Goal: Download file/media

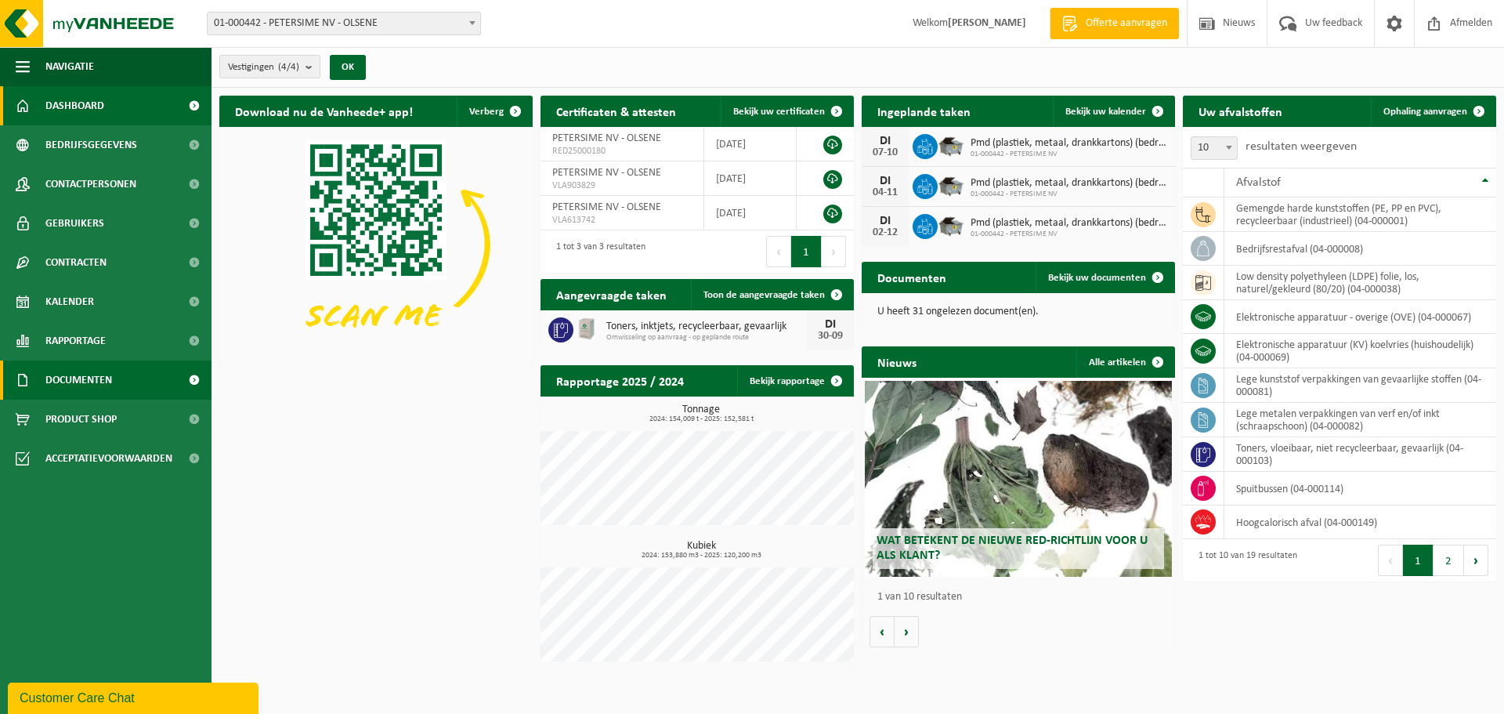
click at [193, 379] on span at bounding box center [193, 379] width 35 height 39
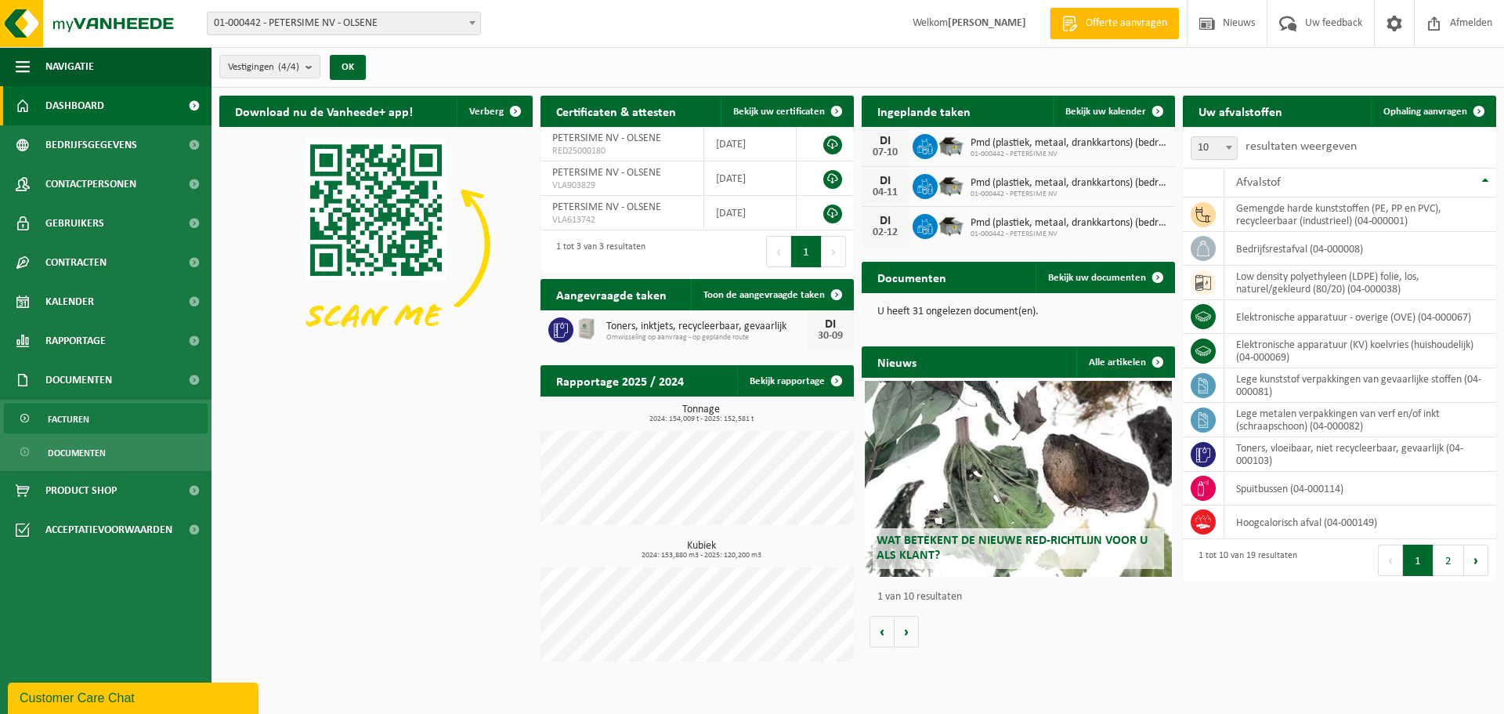
click at [103, 414] on link "Facturen" at bounding box center [106, 418] width 204 height 30
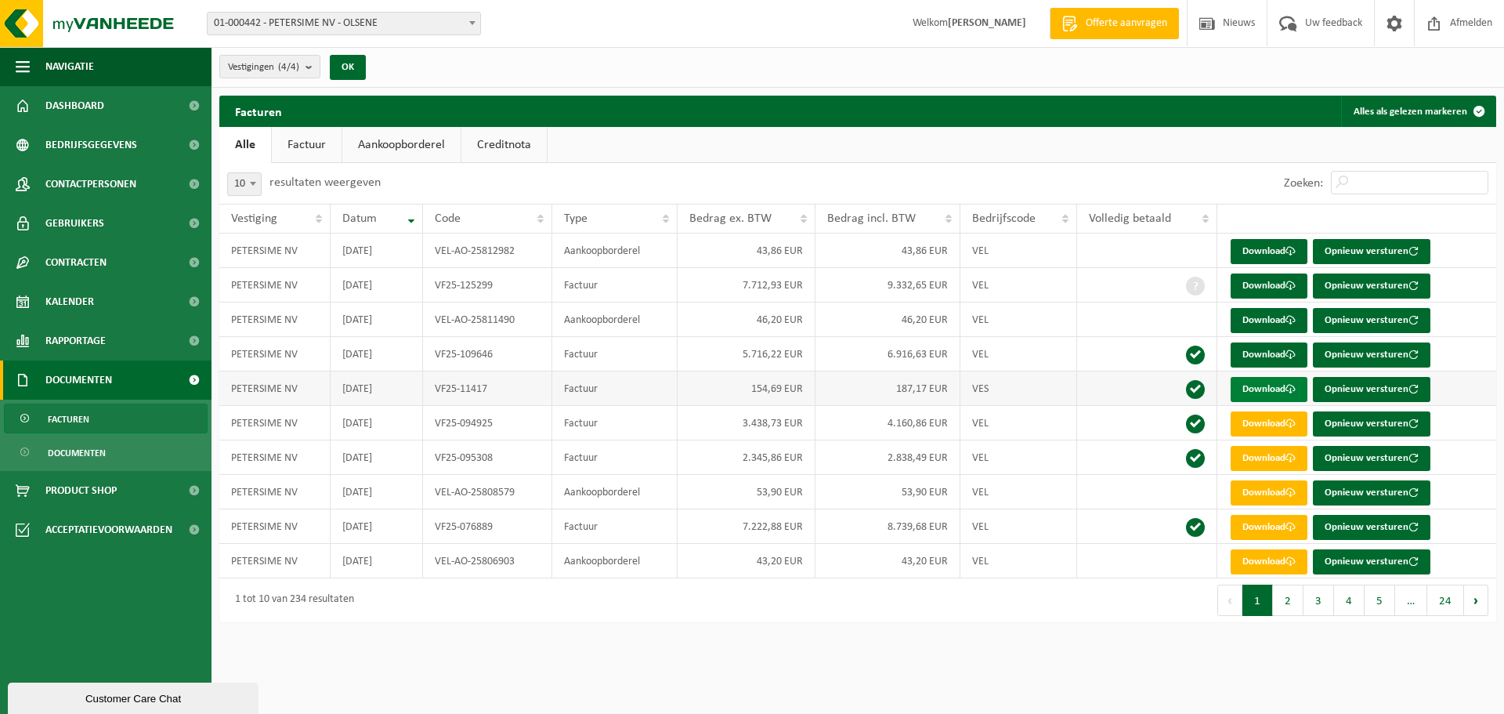
click at [1267, 385] on link "Download" at bounding box center [1269, 389] width 77 height 25
click at [1266, 349] on link "Download" at bounding box center [1269, 354] width 77 height 25
click at [1260, 316] on link "Download" at bounding box center [1269, 320] width 77 height 25
click at [1287, 282] on link "Download" at bounding box center [1269, 285] width 77 height 25
click at [1279, 249] on link "Download" at bounding box center [1269, 251] width 77 height 25
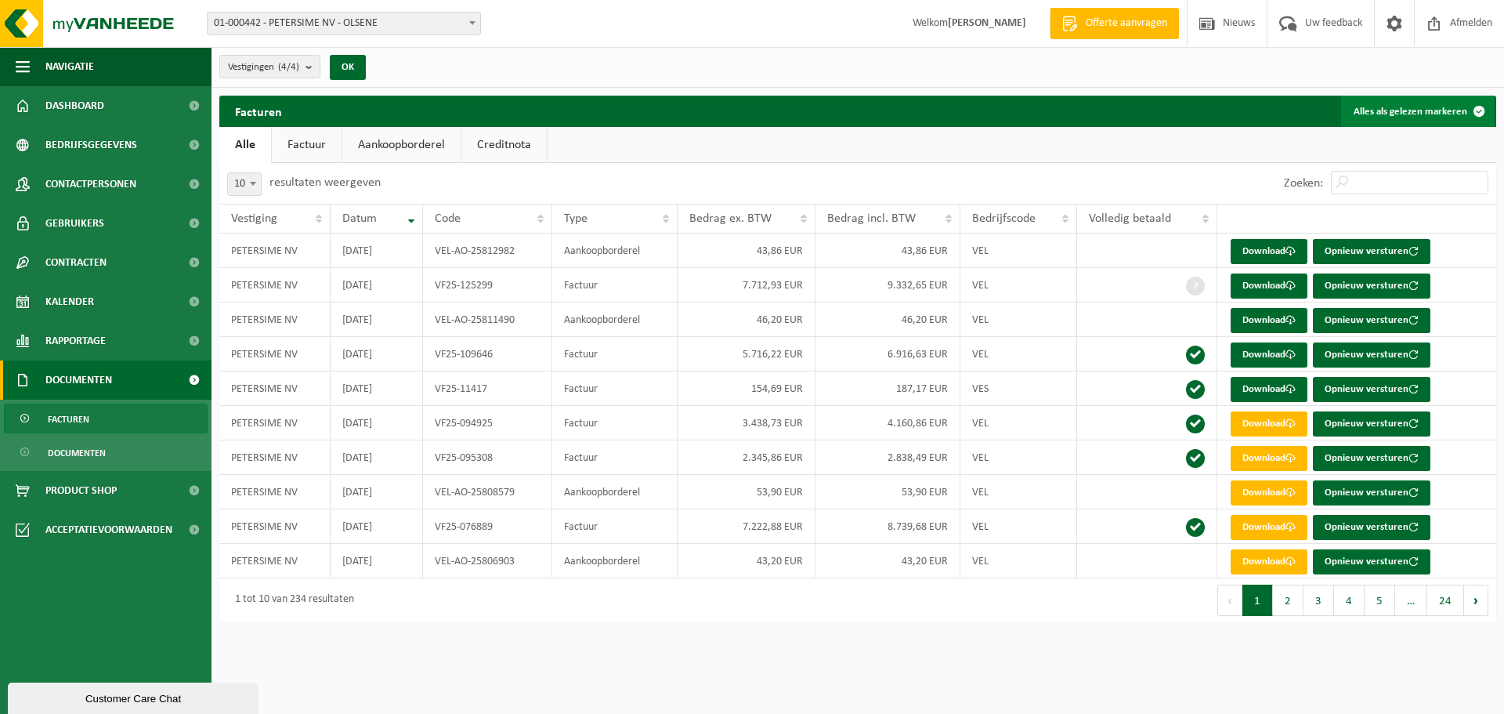
click at [1411, 110] on button "Alles als gelezen markeren" at bounding box center [1418, 111] width 154 height 31
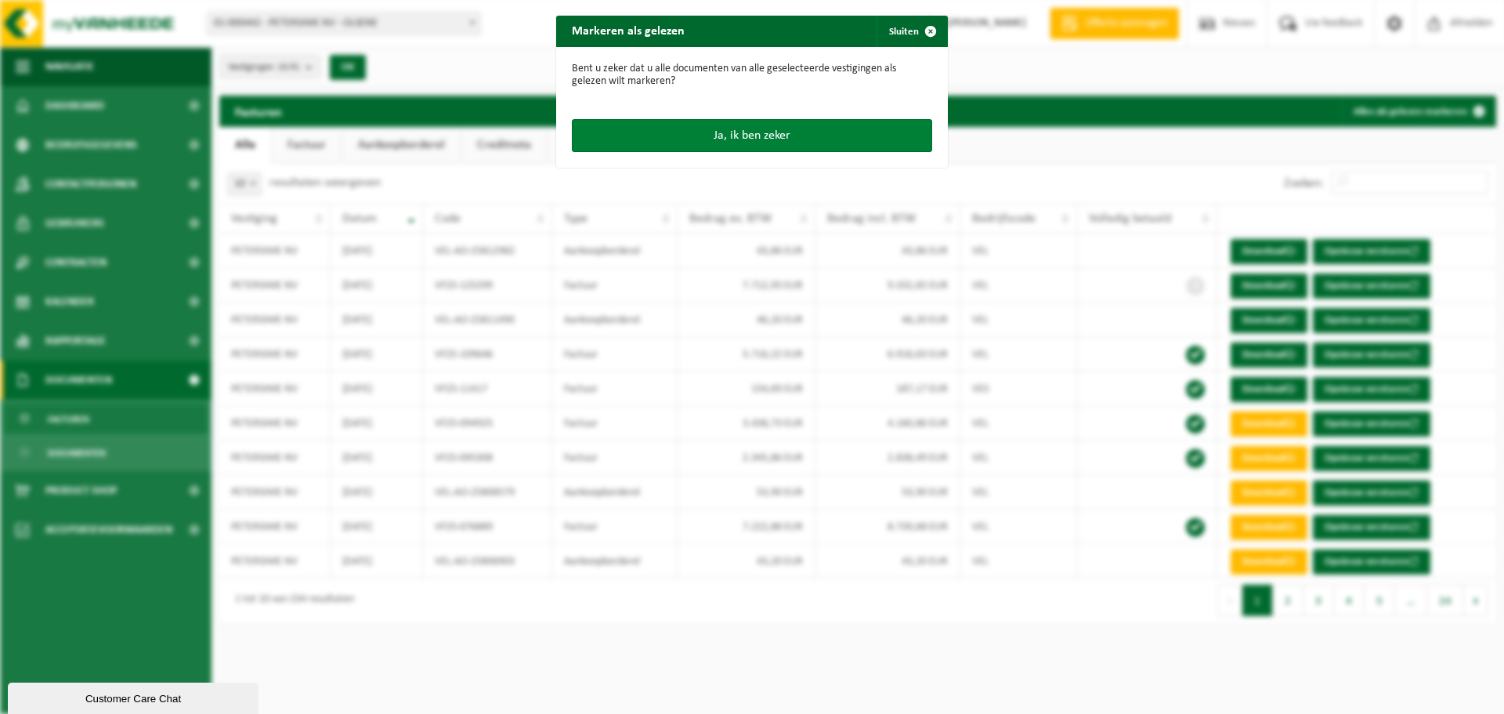
click at [739, 136] on button "Ja, ik ben zeker" at bounding box center [752, 135] width 360 height 33
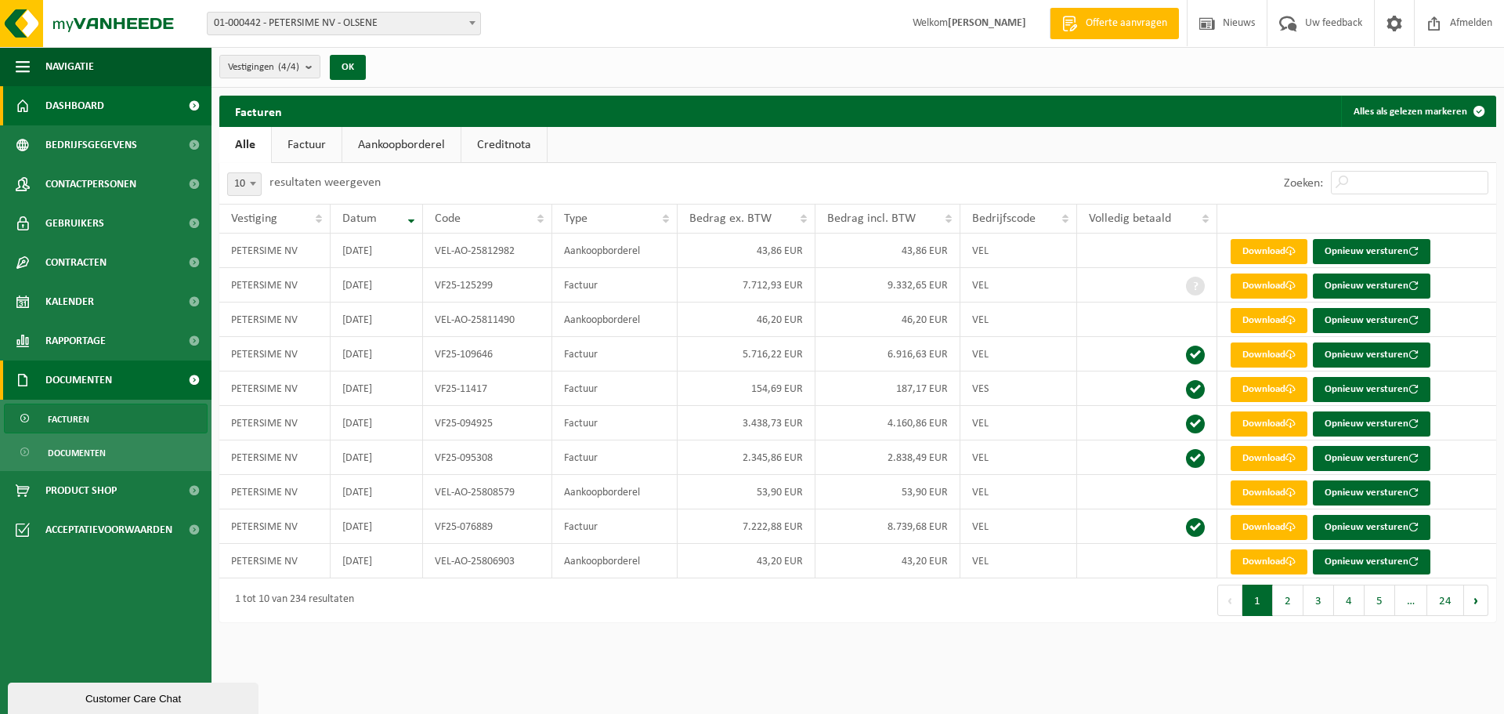
click at [77, 93] on span "Dashboard" at bounding box center [74, 105] width 59 height 39
